Goal: Check status: Check status

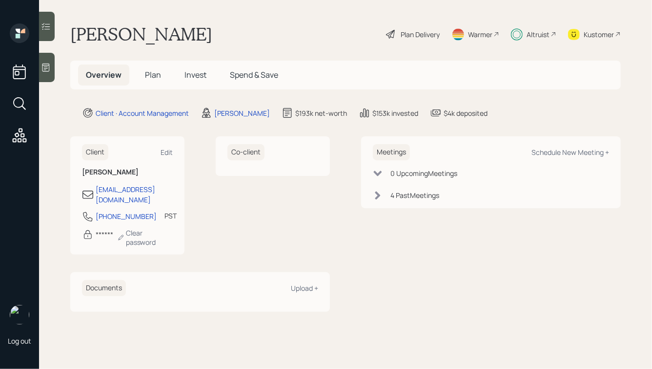
click at [199, 76] on span "Invest" at bounding box center [196, 74] width 22 height 11
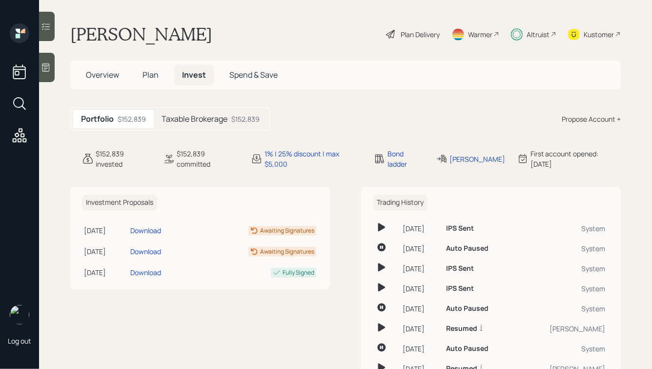
click at [248, 73] on span "Spend & Save" at bounding box center [254, 74] width 48 height 11
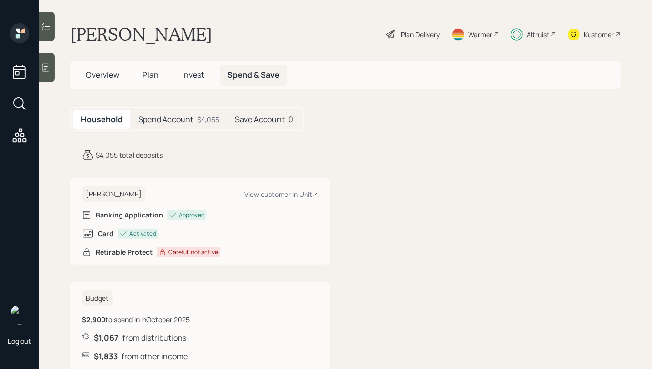
click at [179, 121] on h5 "Spend Account" at bounding box center [165, 119] width 55 height 9
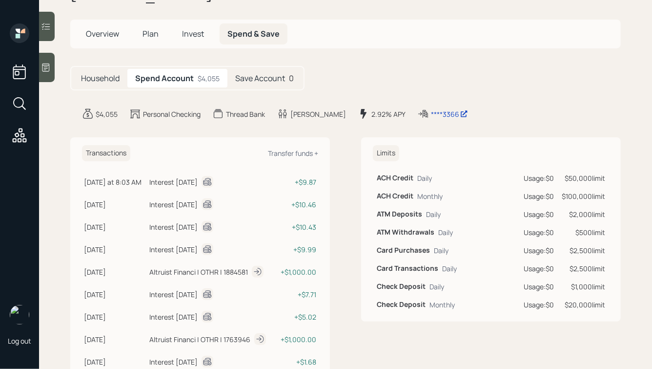
scroll to position [24, 0]
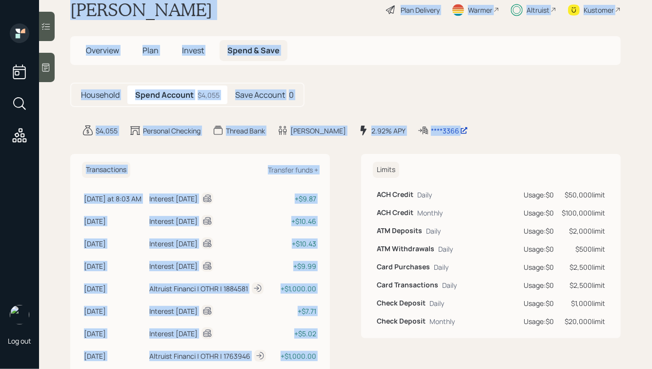
drag, startPoint x: 466, startPoint y: 141, endPoint x: 147, endPoint y: -15, distance: 355.4
click at [147, 0] on html "Log out Dyanne Alldredge Plan Delivery Warmer Altruist Kustomer Overview Plan I…" at bounding box center [326, 184] width 652 height 369
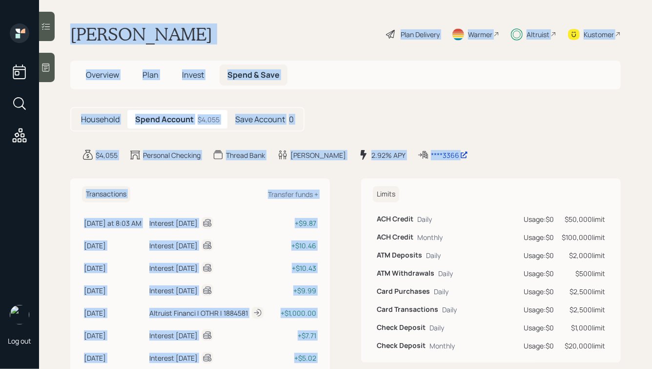
click at [138, 26] on h1 "[PERSON_NAME]" at bounding box center [141, 33] width 142 height 21
drag, startPoint x: 69, startPoint y: 29, endPoint x: 422, endPoint y: 189, distance: 388.4
click at [422, 189] on main "Dyanne Alldredge Plan Delivery Warmer Altruist Kustomer Overview Plan Invest Sp…" at bounding box center [345, 184] width 613 height 369
click at [469, 154] on div "$4,055 Personal Checking Thread Bank Dyanne 2.92% APY ****3366" at bounding box center [351, 155] width 539 height 12
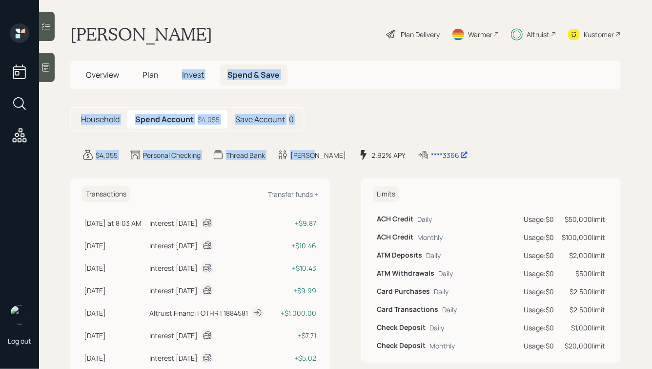
drag, startPoint x: 319, startPoint y: 156, endPoint x: 181, endPoint y: 63, distance: 166.1
click at [182, 67] on main "Dyanne Alldredge Plan Delivery Warmer Altruist Kustomer Overview Plan Invest Sp…" at bounding box center [345, 184] width 613 height 369
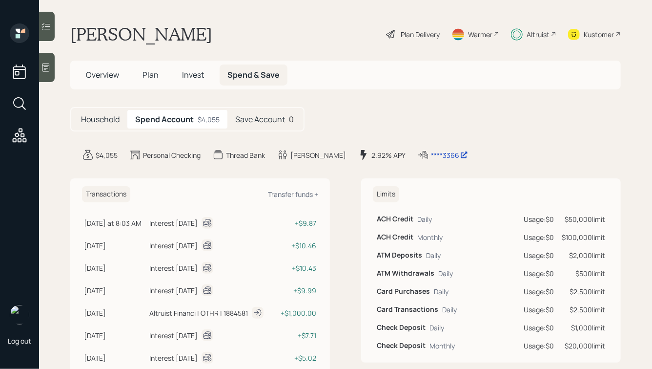
click at [157, 22] on main "Dyanne Alldredge Plan Delivery Warmer Altruist Kustomer Overview Plan Invest Sp…" at bounding box center [345, 184] width 613 height 369
click at [431, 157] on div "****3366" at bounding box center [449, 155] width 37 height 10
click at [431, 158] on div "****3366" at bounding box center [449, 155] width 37 height 10
click at [253, 121] on h5 "Save Account" at bounding box center [260, 119] width 50 height 9
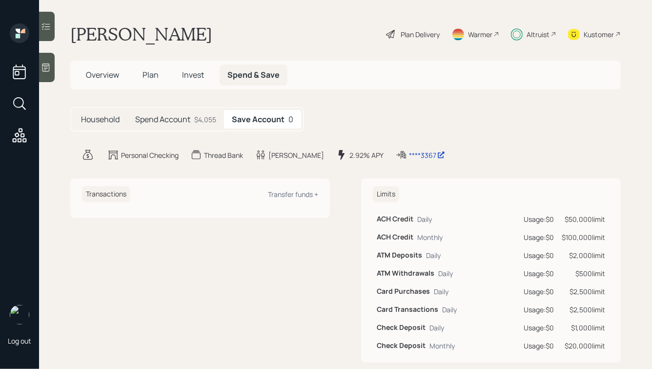
click at [187, 115] on h5 "Spend Account" at bounding box center [162, 119] width 55 height 9
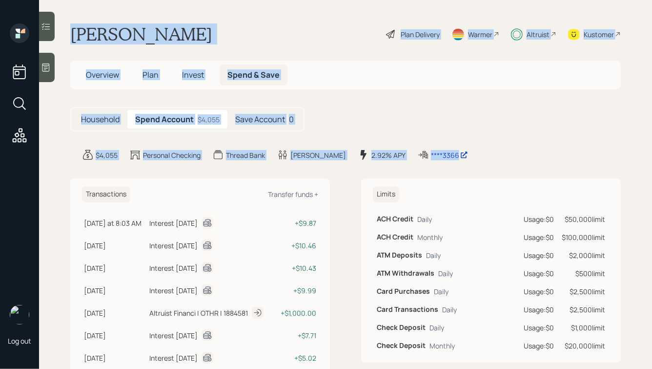
drag, startPoint x: 465, startPoint y: 160, endPoint x: 270, endPoint y: 7, distance: 247.4
click at [270, 7] on main "Dyanne Alldredge Plan Delivery Warmer Altruist Kustomer Overview Plan Invest Sp…" at bounding box center [345, 184] width 613 height 369
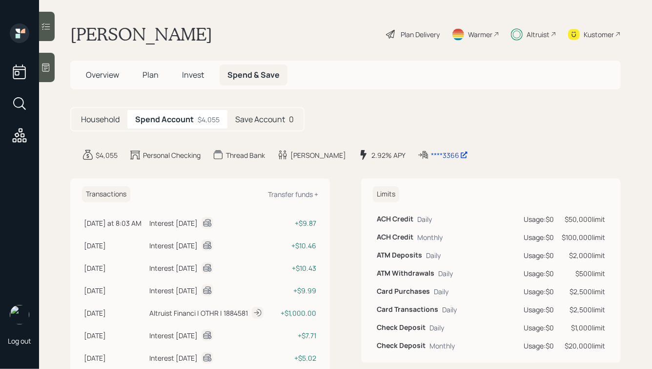
click at [258, 121] on h5 "Save Account" at bounding box center [260, 119] width 50 height 9
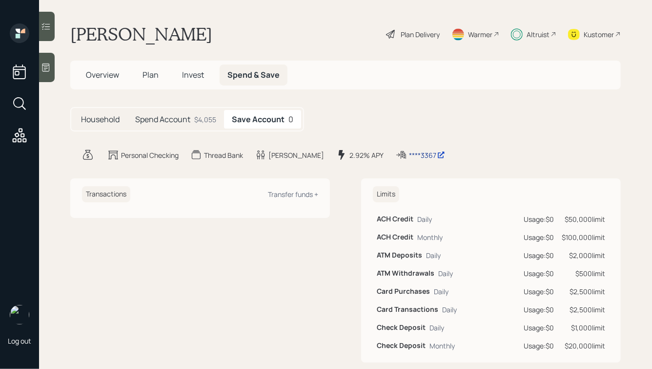
click at [409, 157] on div "****3367" at bounding box center [427, 155] width 36 height 10
click at [197, 117] on div "$4,055" at bounding box center [205, 119] width 22 height 10
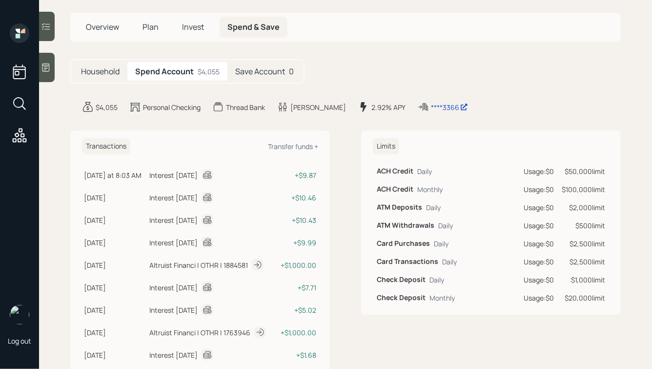
scroll to position [37, 0]
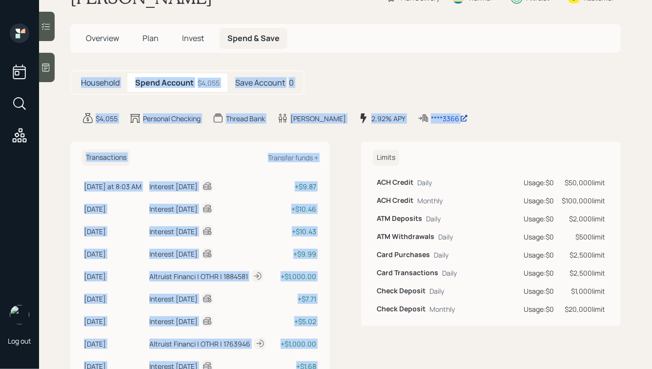
drag, startPoint x: 481, startPoint y: 128, endPoint x: 305, endPoint y: 49, distance: 192.8
click at [305, 49] on main "Dyanne Alldredge Plan Delivery Warmer Altruist Kustomer Overview Plan Invest Sp…" at bounding box center [345, 184] width 613 height 369
click at [333, 64] on main "Dyanne Alldredge Plan Delivery Warmer Altruist Kustomer Overview Plan Invest Sp…" at bounding box center [345, 184] width 613 height 369
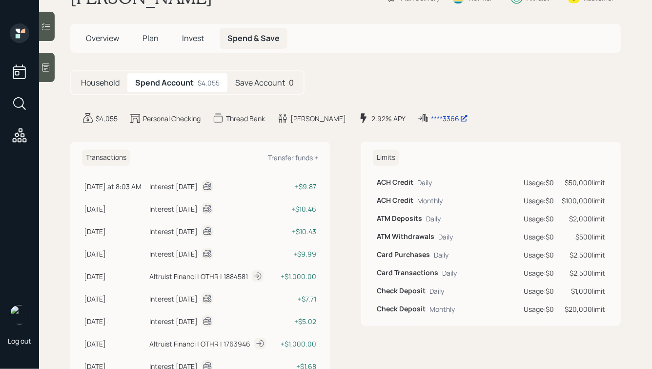
click at [264, 84] on h5 "Save Account" at bounding box center [260, 82] width 50 height 9
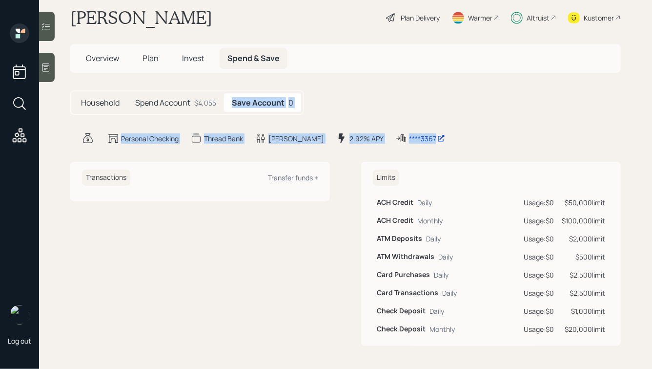
drag, startPoint x: 439, startPoint y: 141, endPoint x: 315, endPoint y: 79, distance: 139.3
click at [315, 79] on main "Dyanne Alldredge Plan Delivery Warmer Altruist Kustomer Overview Plan Invest Sp…" at bounding box center [345, 184] width 613 height 369
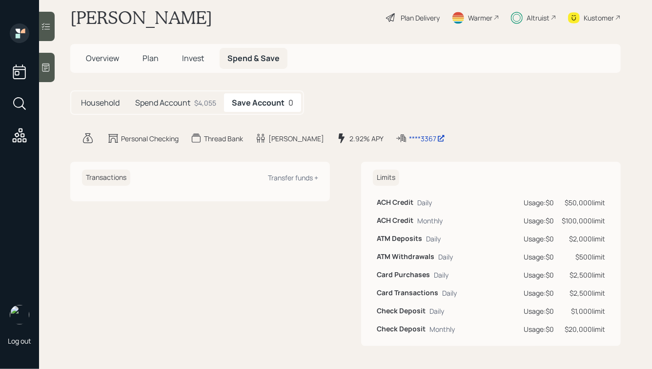
click at [176, 102] on h5 "Spend Account" at bounding box center [162, 102] width 55 height 9
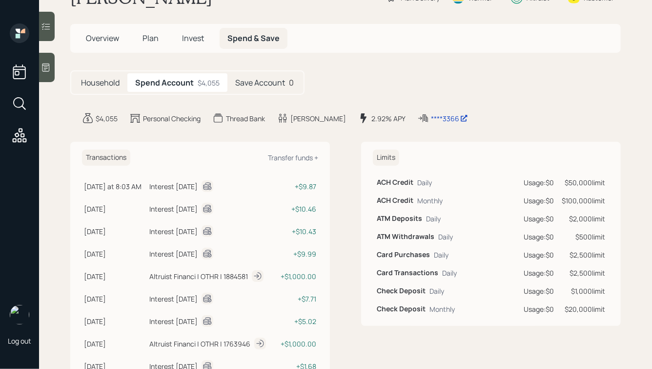
scroll to position [42, 0]
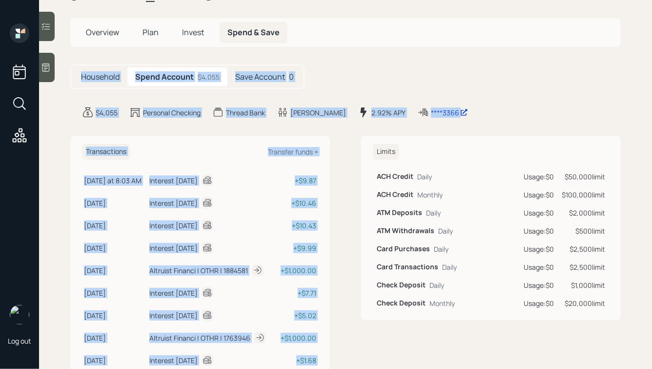
drag, startPoint x: 483, startPoint y: 126, endPoint x: 363, endPoint y: 33, distance: 152.5
click at [364, 33] on main "Dyanne Alldredge Plan Delivery Warmer Altruist Kustomer Overview Plan Invest Sp…" at bounding box center [345, 184] width 613 height 369
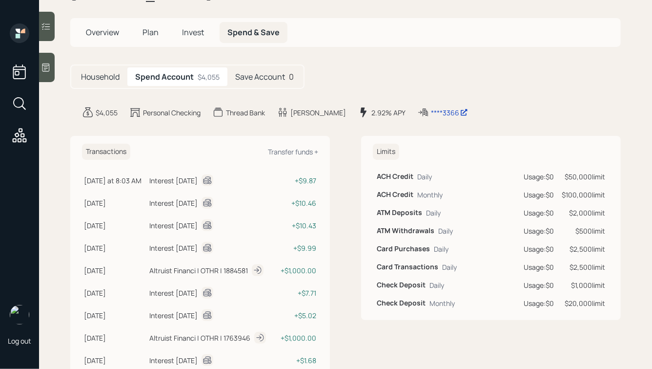
click at [358, 36] on div "Overview Plan Invest Spend & Save" at bounding box center [345, 32] width 551 height 29
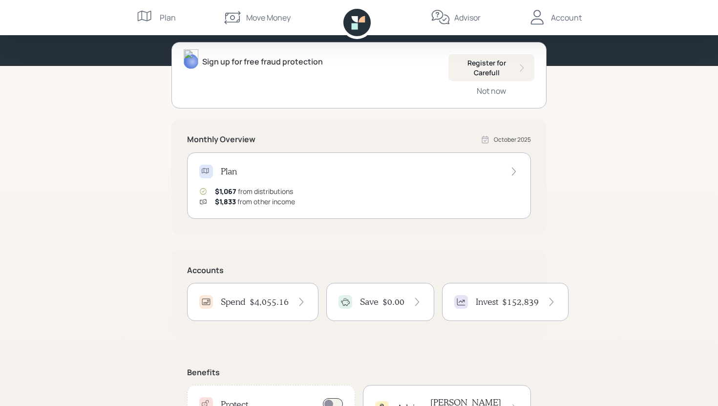
scroll to position [98, 0]
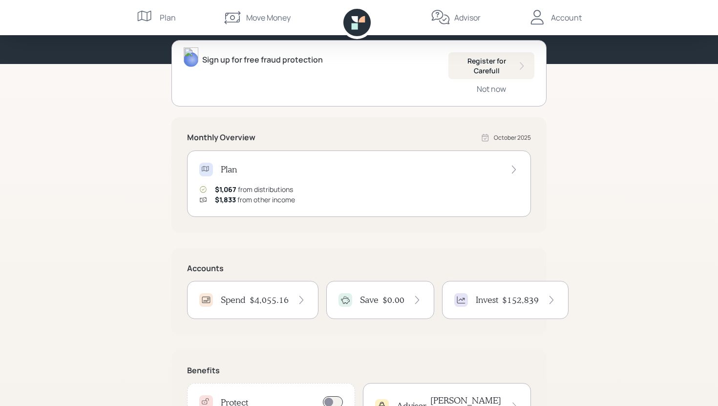
click at [294, 297] on div "$4,055.16" at bounding box center [278, 299] width 57 height 11
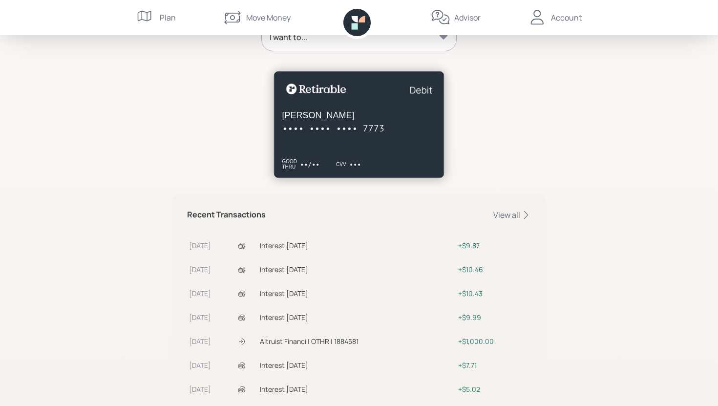
scroll to position [152, 0]
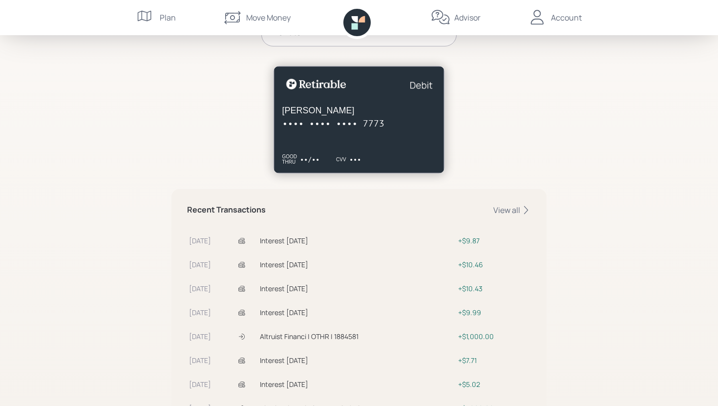
click at [418, 82] on div "Dyanne Alldredge •••• •••• •••• 7773 GOOD THRU ••/•• CVV •••" at bounding box center [358, 119] width 171 height 107
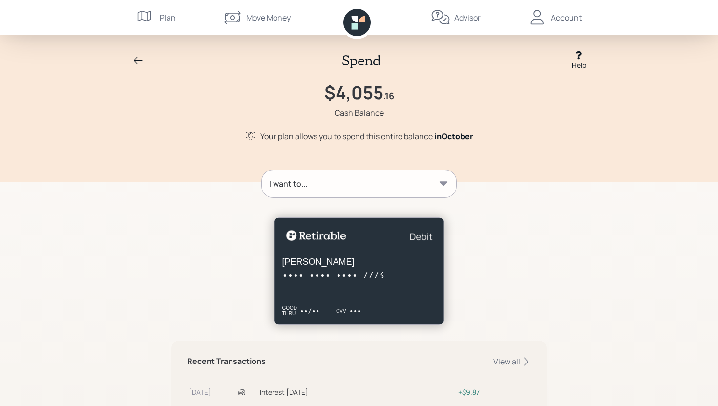
scroll to position [0, 0]
click at [356, 185] on div "I want to..." at bounding box center [359, 183] width 194 height 27
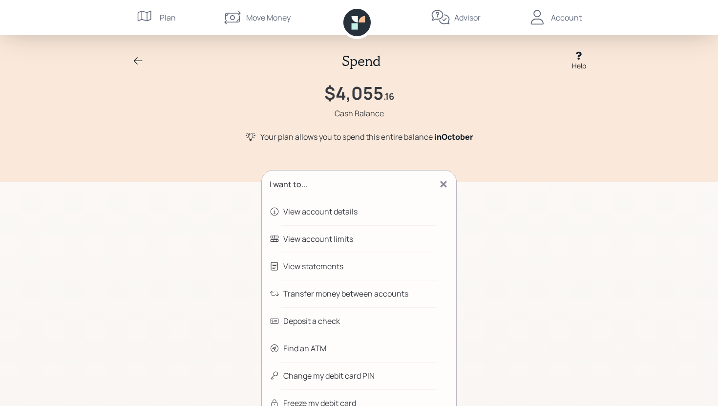
click at [300, 209] on div "View account details" at bounding box center [320, 212] width 74 height 12
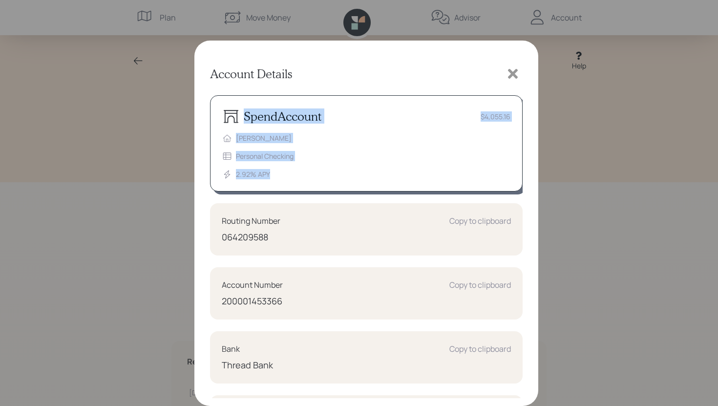
drag, startPoint x: 277, startPoint y: 177, endPoint x: 213, endPoint y: 123, distance: 83.2
click at [213, 123] on div "Spend Account $4,055.16 Dyanne Alldredge Personal Checking 2.92 % APY" at bounding box center [366, 143] width 313 height 96
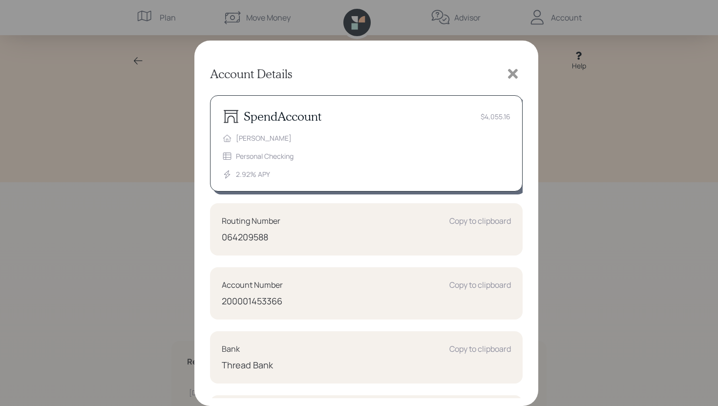
click at [213, 123] on div "Spend Account $4,055.16 Dyanne Alldredge Personal Checking 2.92 % APY" at bounding box center [366, 143] width 313 height 96
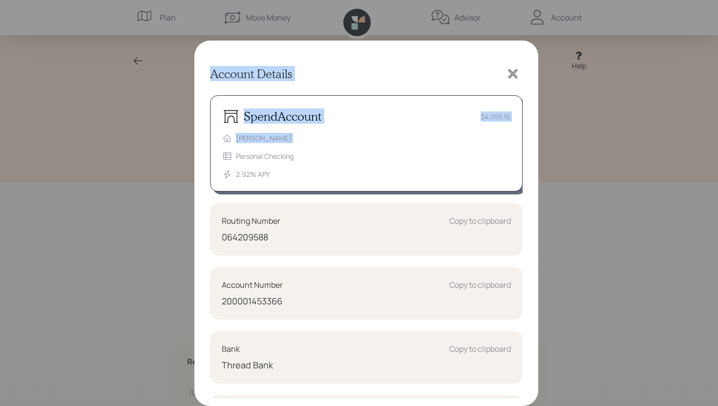
drag, startPoint x: 211, startPoint y: 74, endPoint x: 339, endPoint y: 139, distance: 143.9
click at [339, 139] on div "Account Details Spend Account $4,055.16 Dyanne Alldredge Personal Checking 2.92…" at bounding box center [366, 223] width 344 height 365
click at [339, 139] on div "Dyanne Alldredge Personal Checking 2.92 % APY" at bounding box center [366, 156] width 288 height 46
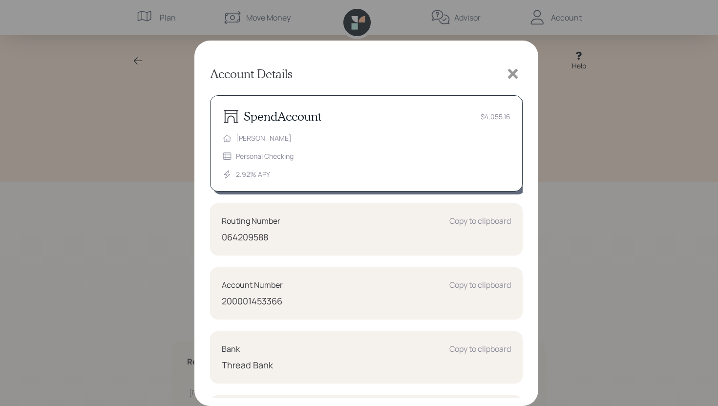
click at [511, 75] on icon at bounding box center [513, 74] width 10 height 10
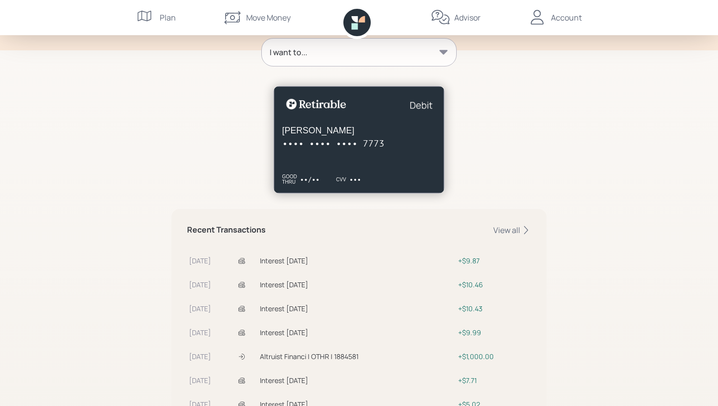
scroll to position [139, 0]
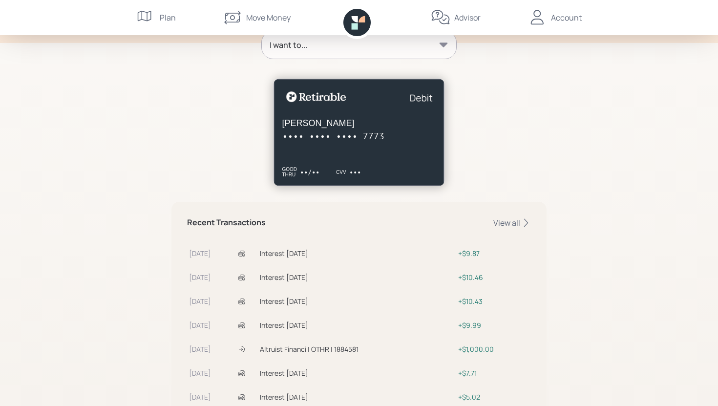
click at [300, 135] on slot "card information" at bounding box center [359, 136] width 154 height 12
click at [321, 139] on slot "card information" at bounding box center [359, 136] width 154 height 12
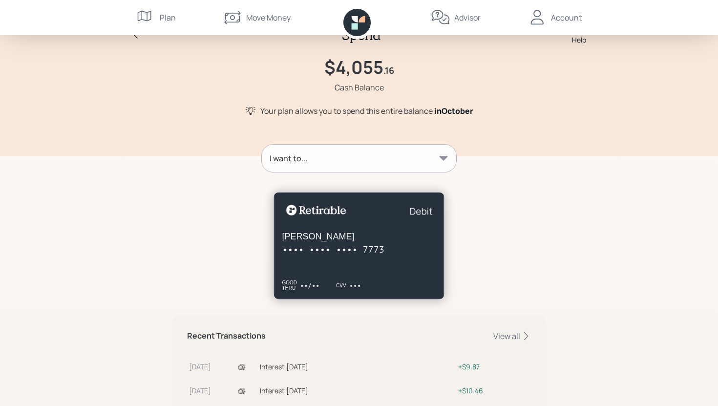
scroll to position [0, 0]
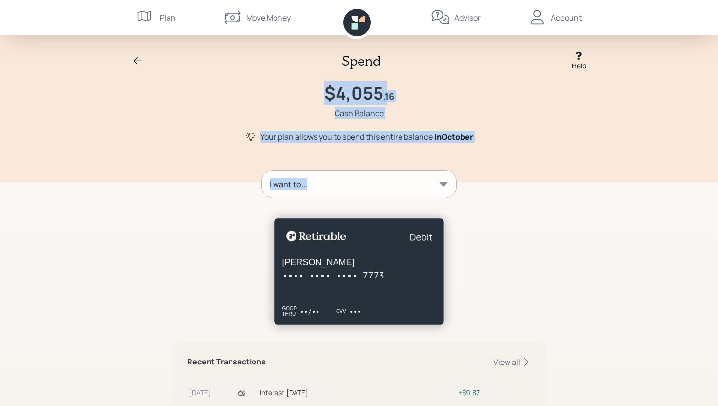
drag, startPoint x: 319, startPoint y: 87, endPoint x: 472, endPoint y: 168, distance: 173.0
click at [472, 168] on div "Spend Help $4,055 .16 Cash Balance Your plan allows you to spend this entire ba…" at bounding box center [359, 330] width 718 height 661
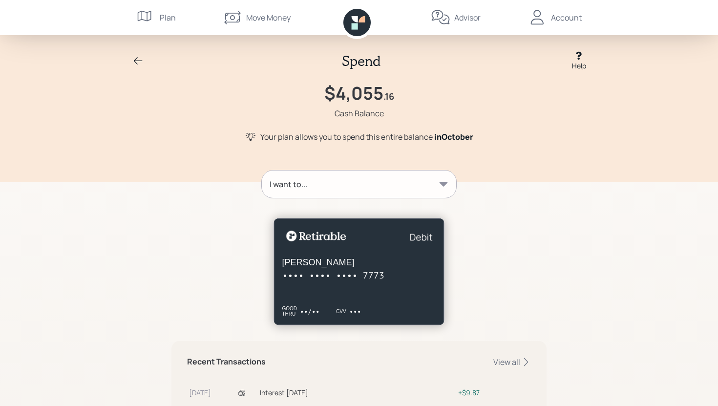
click at [472, 168] on div "I want to... Recent Transactions View all Oct 02 Interest September 2025 $9.87 …" at bounding box center [358, 409] width 375 height 503
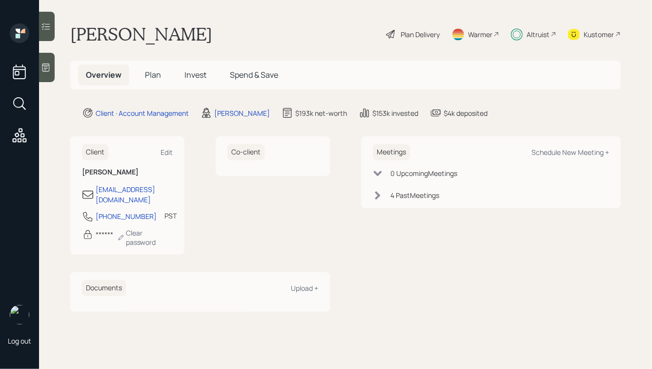
click at [196, 73] on span "Invest" at bounding box center [196, 74] width 22 height 11
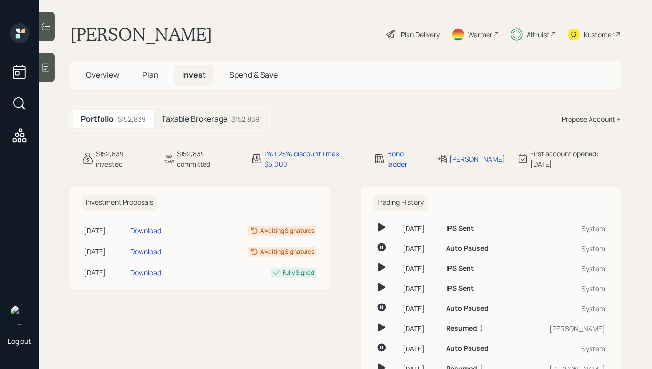
click at [255, 71] on span "Spend & Save" at bounding box center [254, 74] width 48 height 11
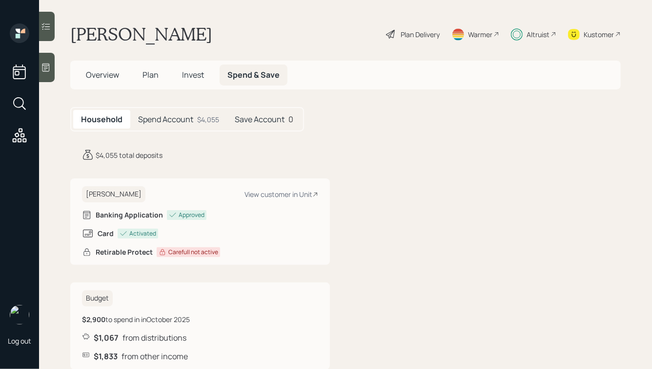
click at [177, 119] on h5 "Spend Account" at bounding box center [165, 119] width 55 height 9
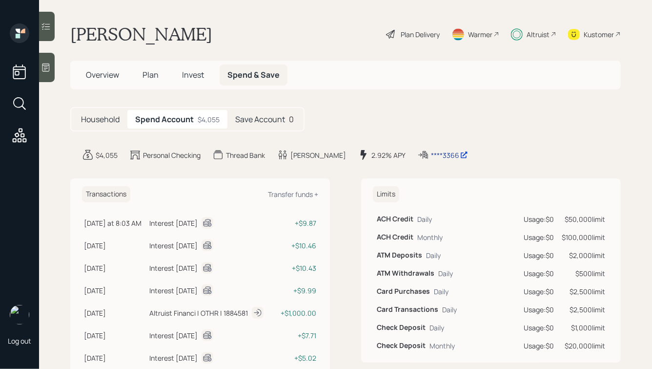
click at [431, 156] on div "****3366" at bounding box center [449, 155] width 37 height 10
click at [524, 39] on div "Altruist" at bounding box center [533, 33] width 45 height 21
